Goal: Communication & Community: Answer question/provide support

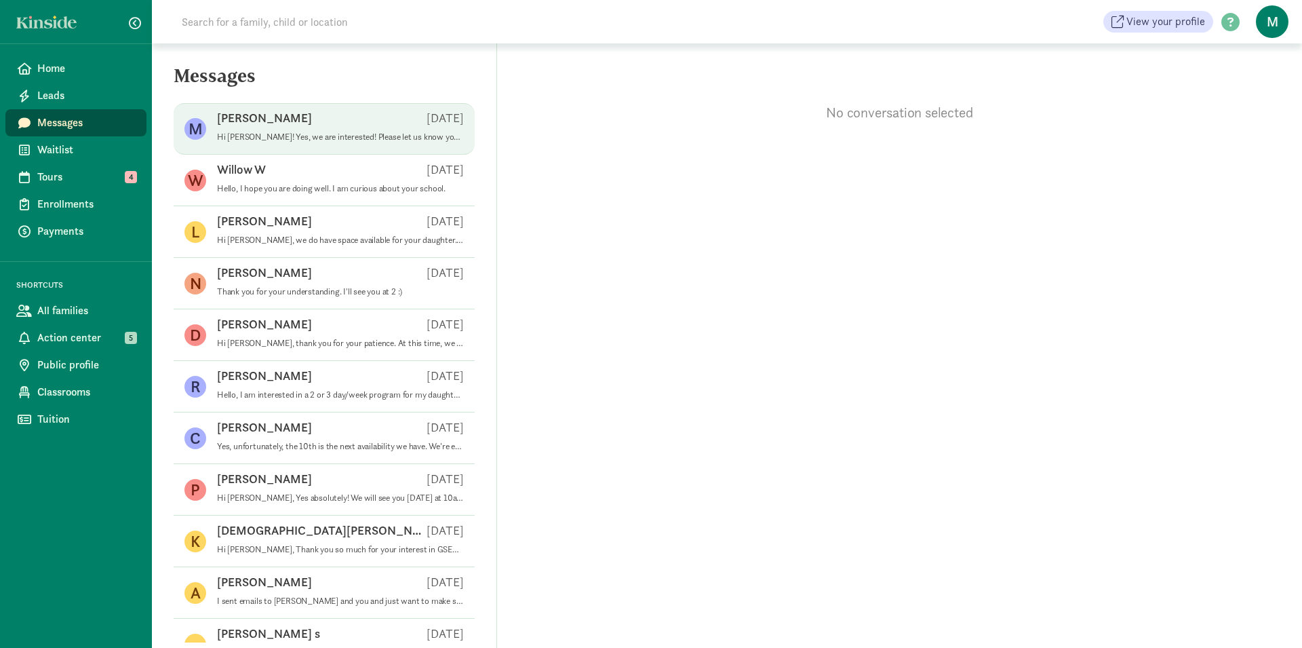
click at [360, 142] on span "[PERSON_NAME] O [DATE] Hi [PERSON_NAME]! Yes, we are interested! Please let us …" at bounding box center [340, 129] width 247 height 38
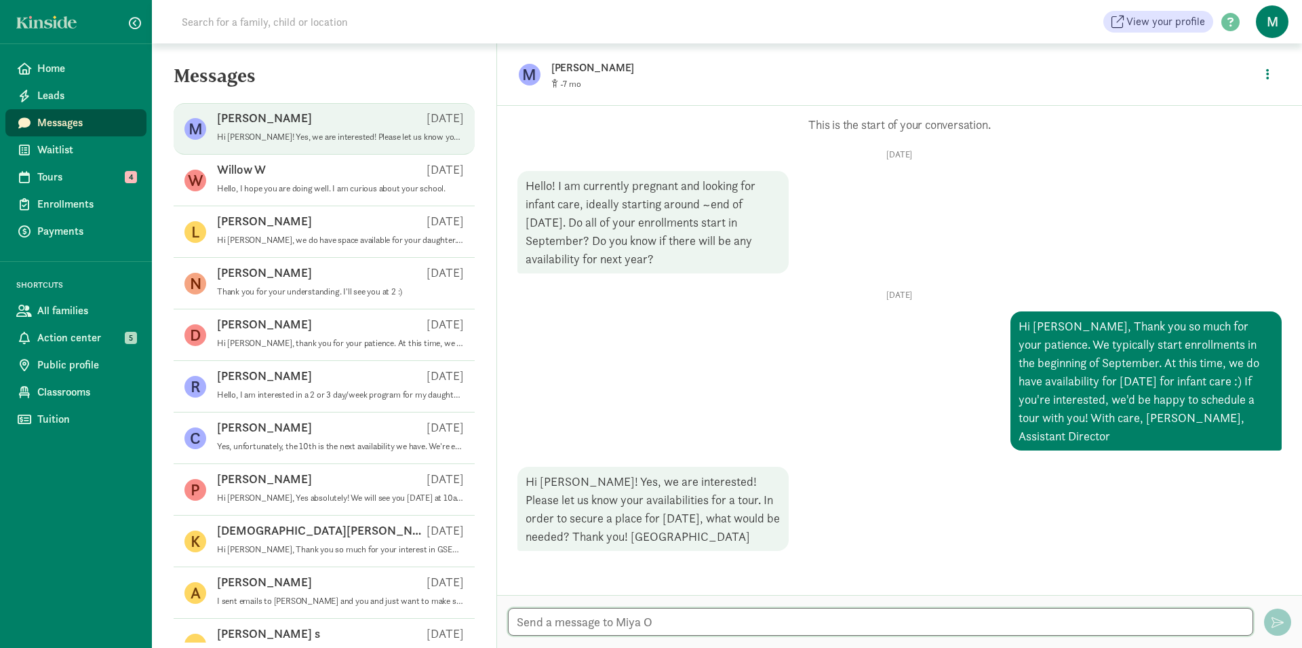
click at [781, 622] on textarea at bounding box center [880, 622] width 745 height 28
click at [825, 625] on textarea "Would you be available either 8/21 or 8/22 for a tour at 9:30, 10:30" at bounding box center [880, 622] width 745 height 28
click at [857, 625] on textarea "Would you be available either 8/21 or 8/22 for a tour at 10, 10:30" at bounding box center [880, 622] width 745 height 28
click at [517, 620] on textarea "Would you be available either 8/21 or 8/22 for a tour at 10, 10:30, or 11 by an…" at bounding box center [880, 622] width 745 height 28
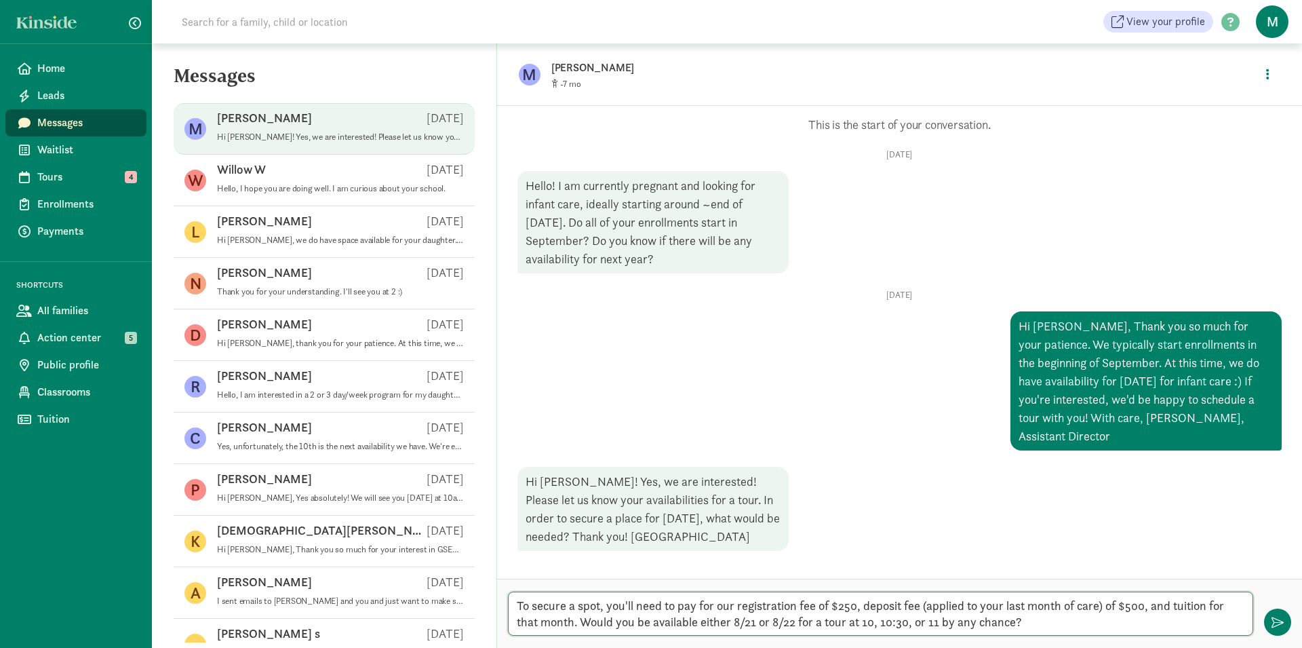
drag, startPoint x: 579, startPoint y: 629, endPoint x: 502, endPoint y: 602, distance: 81.7
click at [508, 602] on textarea "To secure a spot, you'll need to pay for our registration fee of $250, deposit …" at bounding box center [880, 613] width 745 height 44
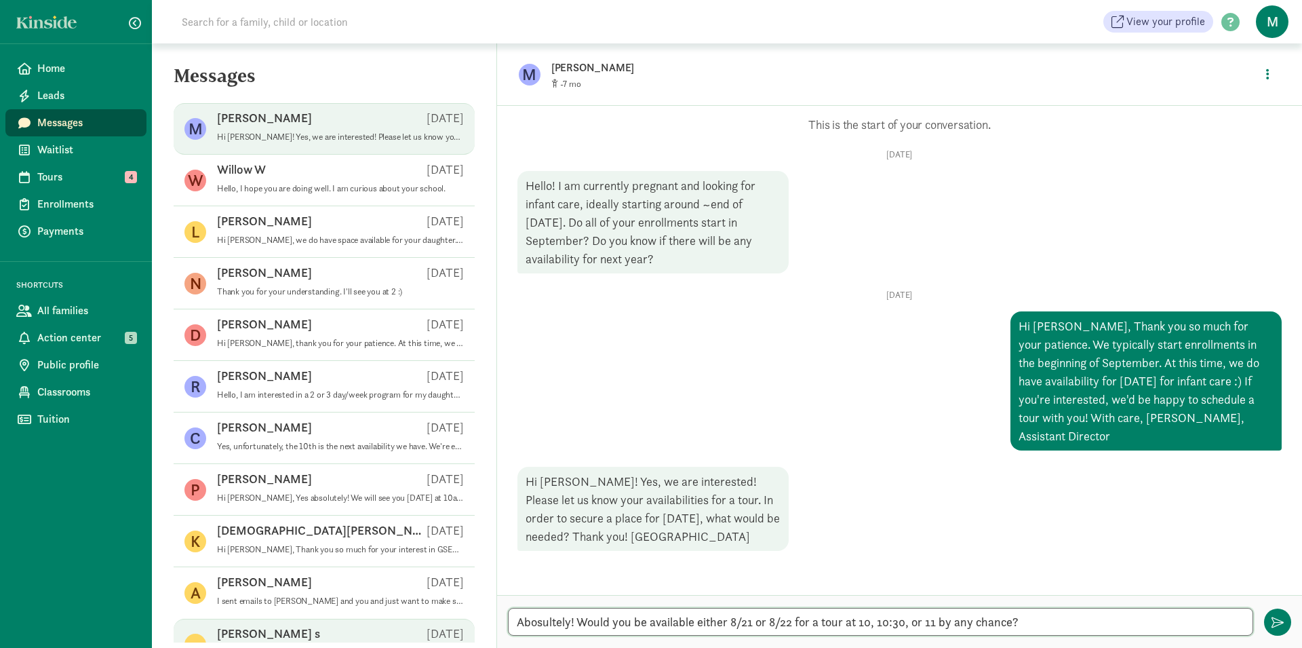
drag, startPoint x: 577, startPoint y: 625, endPoint x: 427, endPoint y: 624, distance: 150.6
click at [508, 629] on textarea "Abosultely! Would you be available either 8/21 or 8/22 for a tour at 10, 10:30,…" at bounding box center [880, 622] width 745 height 28
click at [1025, 625] on textarea "Would you be available either 8/21 or 8/22 for a tour at 10, 10:30, or 11 by an…" at bounding box center [880, 622] width 745 height 28
paste textarea "To secure a spot, you'll need to pay for our registration fee of $250, deposit …"
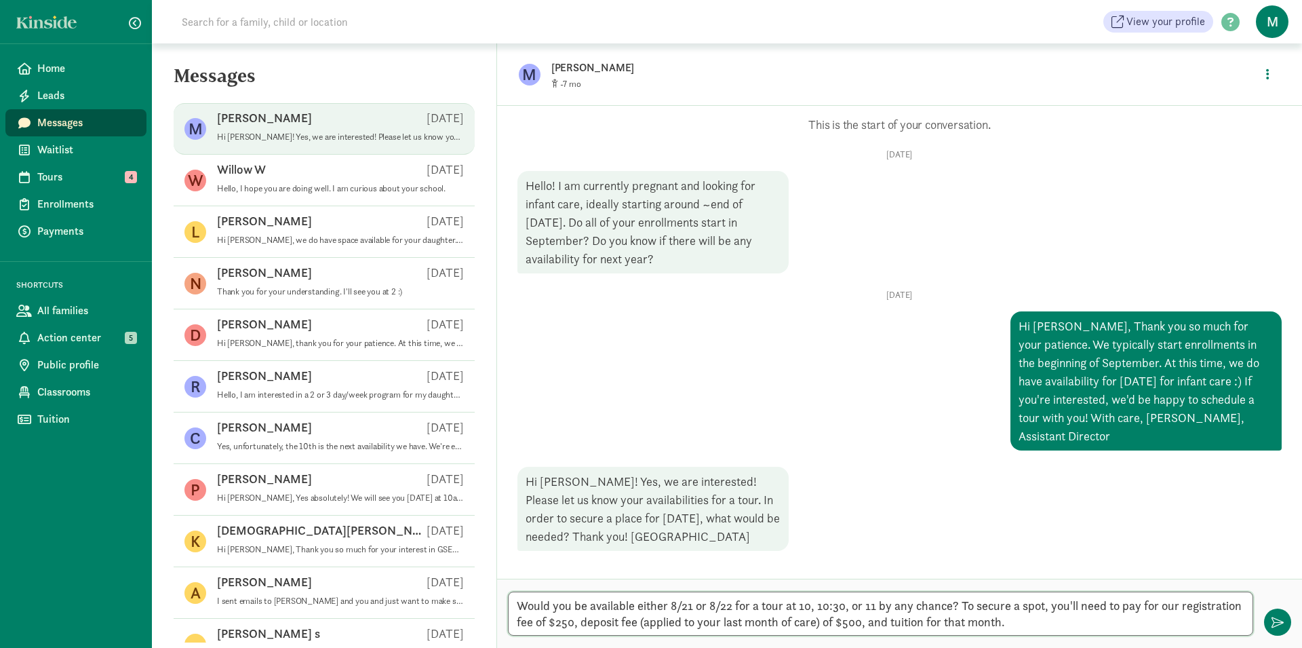
click at [956, 607] on textarea "Would you be available either 8/21 or 8/22 for a tour at 10, 10:30, or 11 by an…" at bounding box center [880, 613] width 745 height 44
drag, startPoint x: 958, startPoint y: 607, endPoint x: 882, endPoint y: 603, distance: 76.7
click at [882, 603] on textarea "Would you be available either 8/21 or 8/22 for a tour at 10, 10:30, or 11 by an…" at bounding box center [880, 613] width 745 height 44
click at [1050, 608] on textarea "Would you be available either 8/21 or 8/22 for a tour at 10, 10:30, or 11 by an…" at bounding box center [880, 613] width 745 height 44
click at [1133, 626] on textarea "Would you be available either 8/21 or 8/22 for a tour at 10, 10:30, or 11 by an…" at bounding box center [880, 613] width 745 height 44
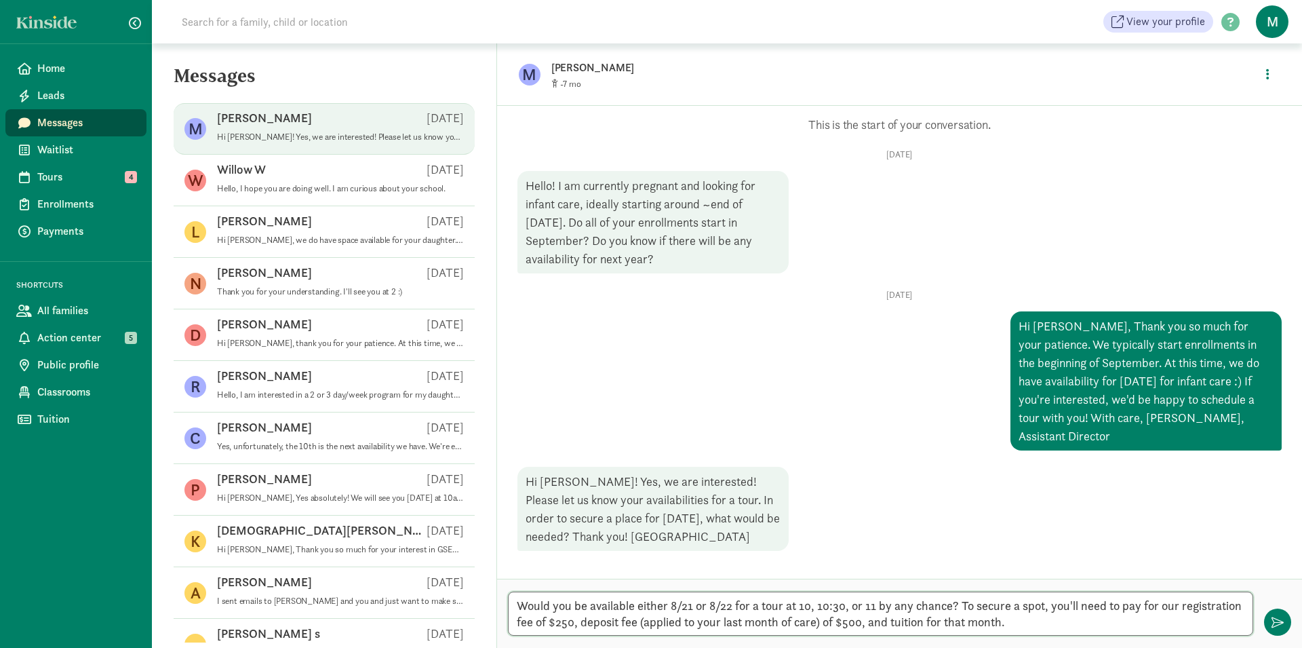
click at [690, 607] on textarea "Would you be available either 8/21 or 8/22 for a tour at 10, 10:30, or 11 by an…" at bounding box center [880, 613] width 745 height 44
click at [695, 608] on textarea "Would you be available either 8/21 or 8/22 for a tour at 10, 10:30, or 11 by an…" at bounding box center [880, 613] width 745 height 44
type textarea "Would you be available either 8/19 or 8/21 for a tour at 10, 10:30, or 11 by an…"
click at [1168, 625] on textarea "Would you be available either 8/19 or 8/21 for a tour at 10, 10:30, or 11 by an…" at bounding box center [880, 613] width 745 height 44
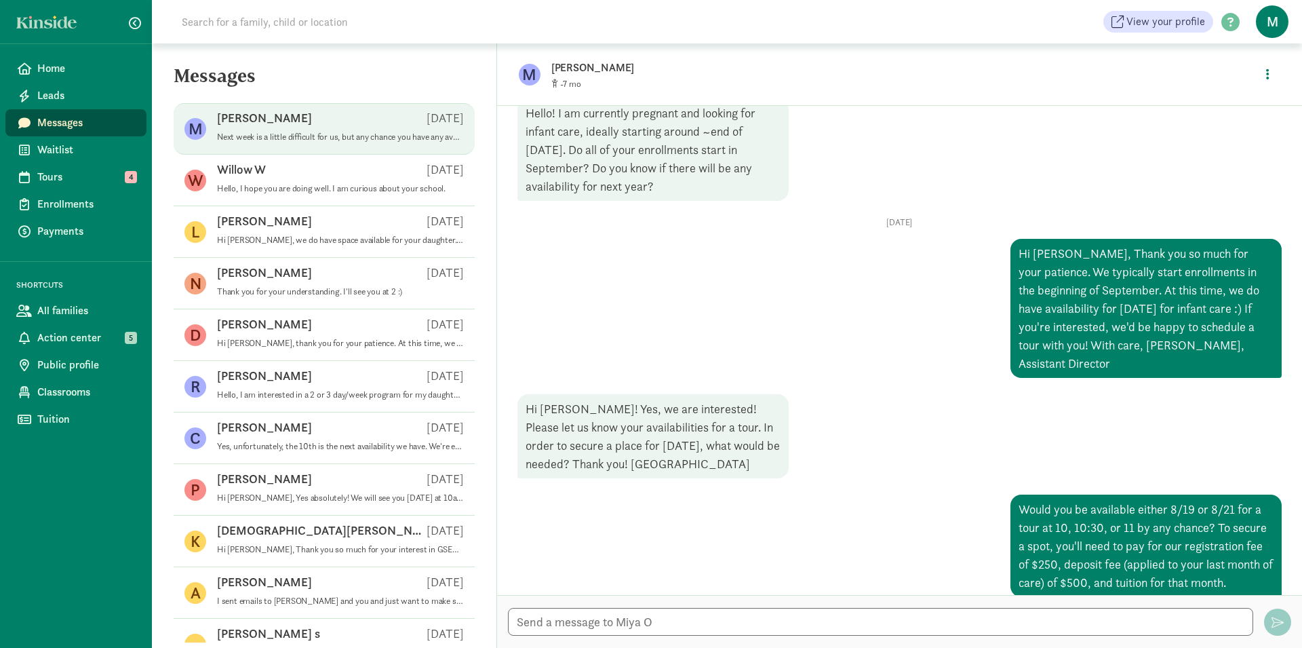
scroll to position [155, 0]
